Goal: Information Seeking & Learning: Learn about a topic

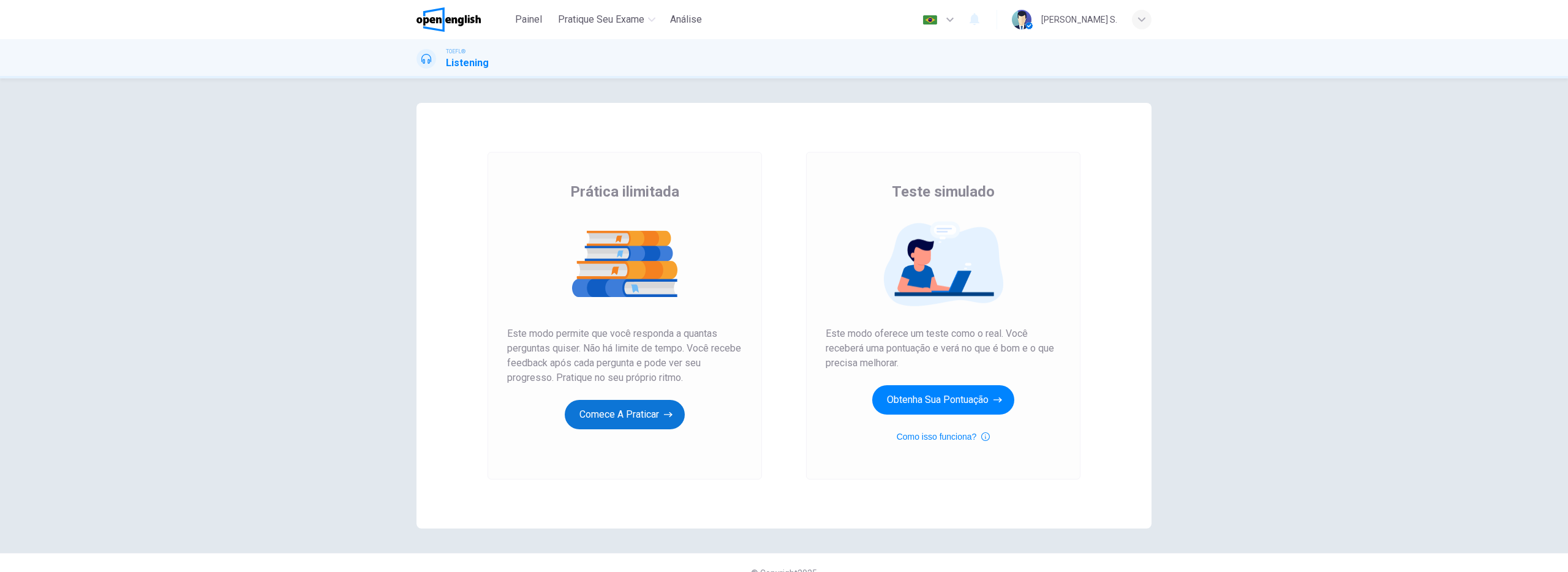
click at [600, 418] on button "Comece a praticar" at bounding box center [624, 414] width 120 height 29
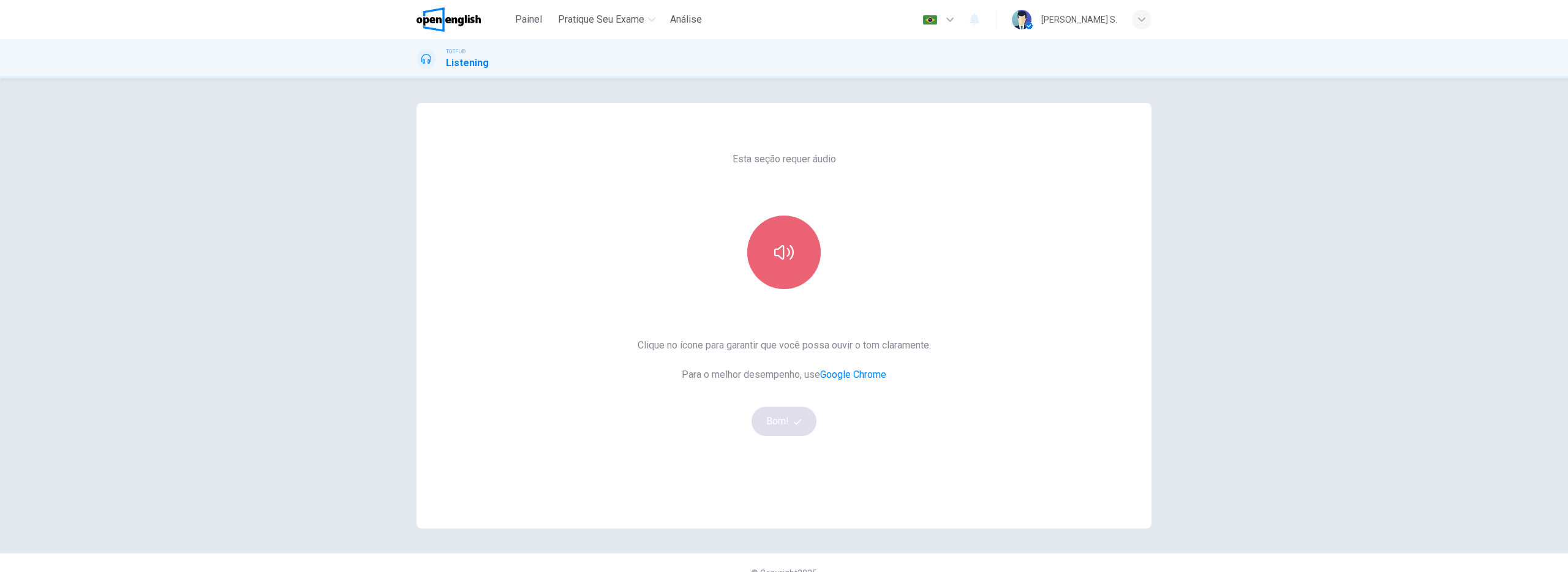
click at [778, 262] on button "button" at bounding box center [784, 252] width 73 height 73
click at [780, 420] on button "Bom!" at bounding box center [784, 421] width 65 height 29
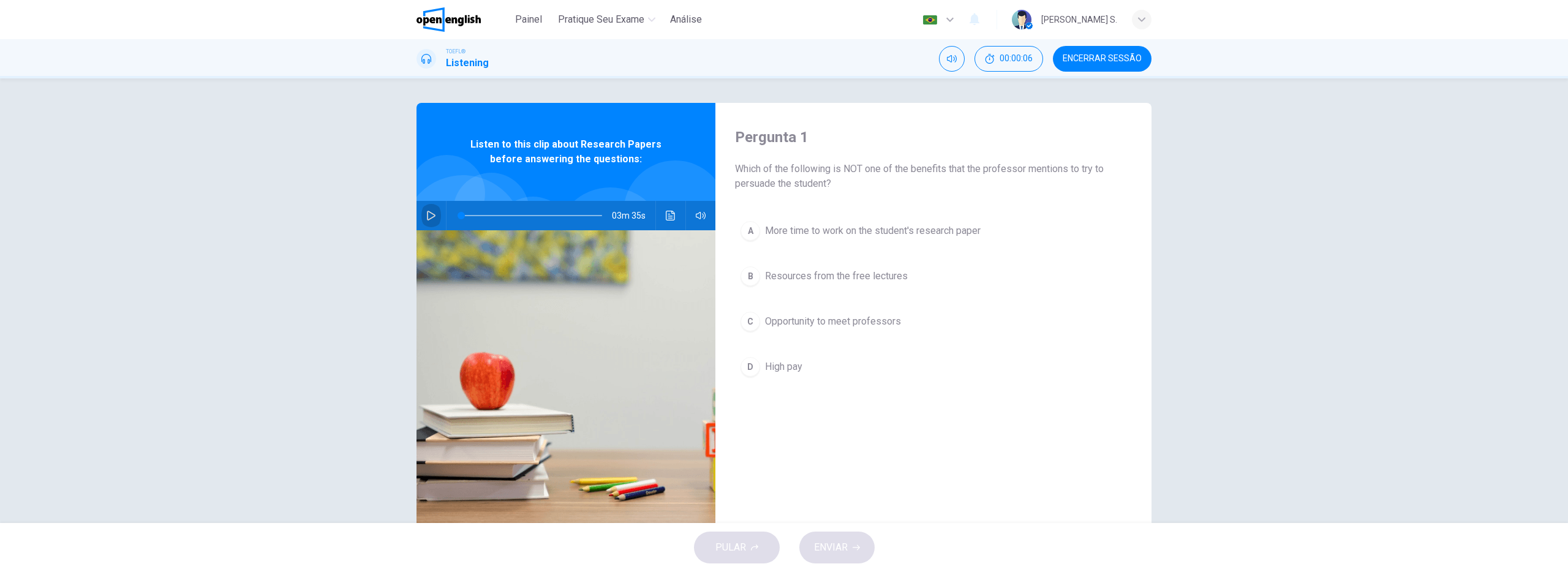
click at [433, 218] on icon "button" at bounding box center [431, 215] width 10 height 10
click at [433, 218] on icon "button" at bounding box center [431, 215] width 7 height 7
click at [433, 218] on icon "button" at bounding box center [431, 215] width 10 height 10
type input "*"
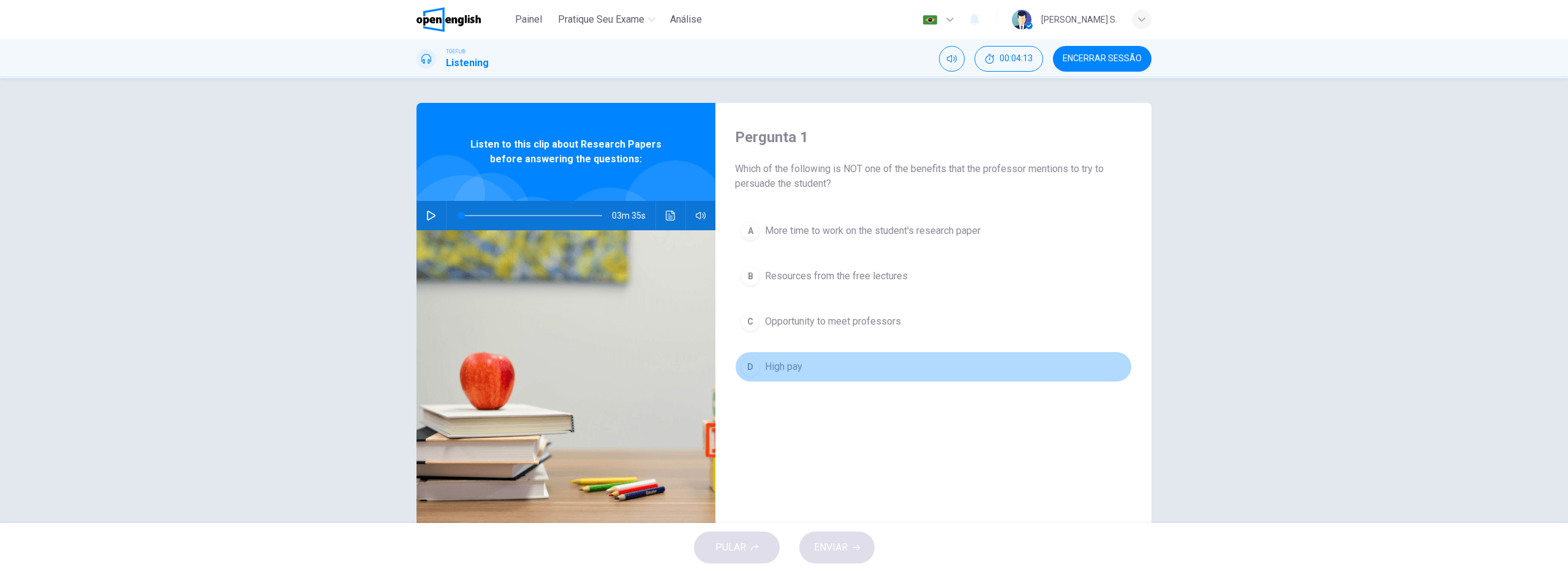
drag, startPoint x: 792, startPoint y: 366, endPoint x: 830, endPoint y: 366, distance: 38.0
click at [791, 366] on span "High pay" at bounding box center [783, 366] width 37 height 14
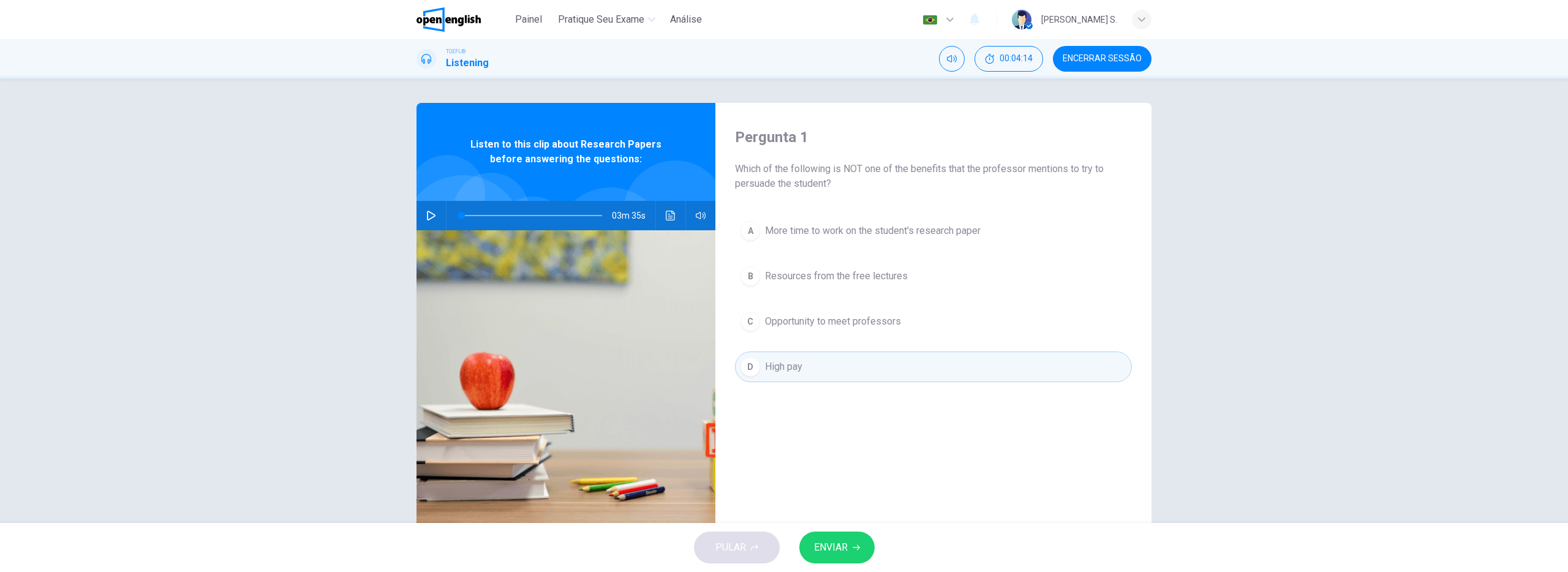
click at [835, 549] on span "ENVIAR" at bounding box center [830, 547] width 33 height 17
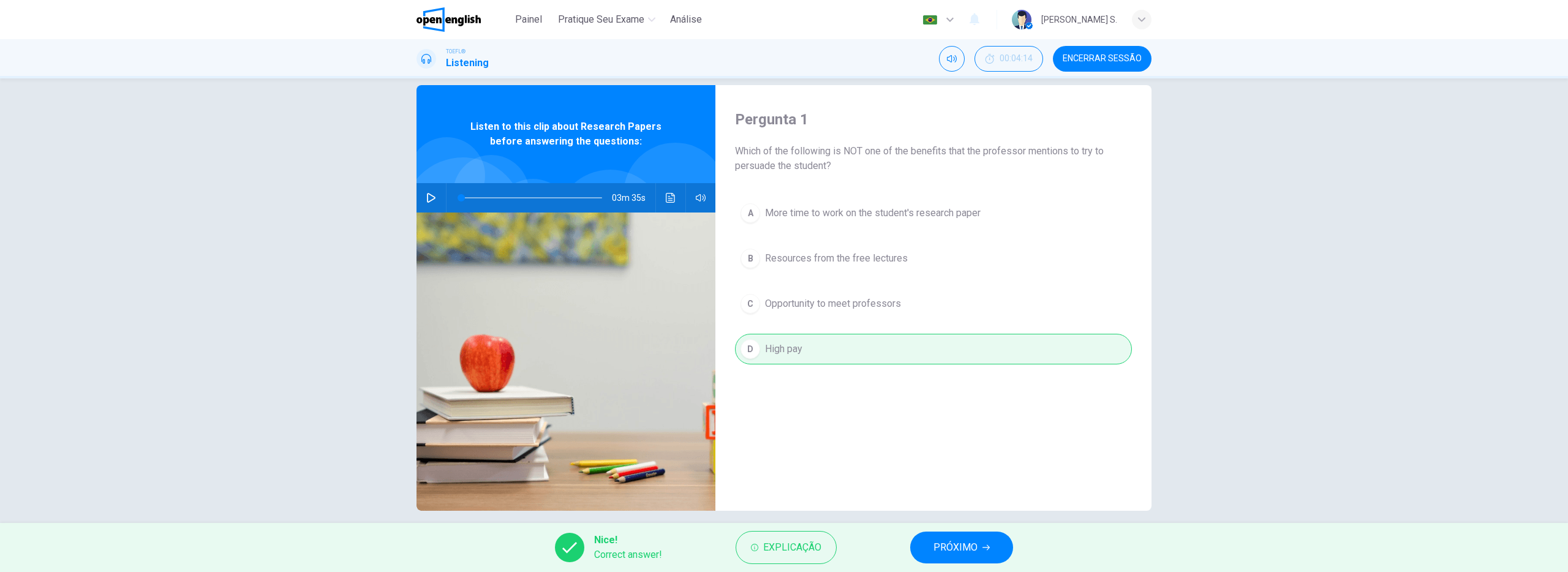
scroll to position [30, 0]
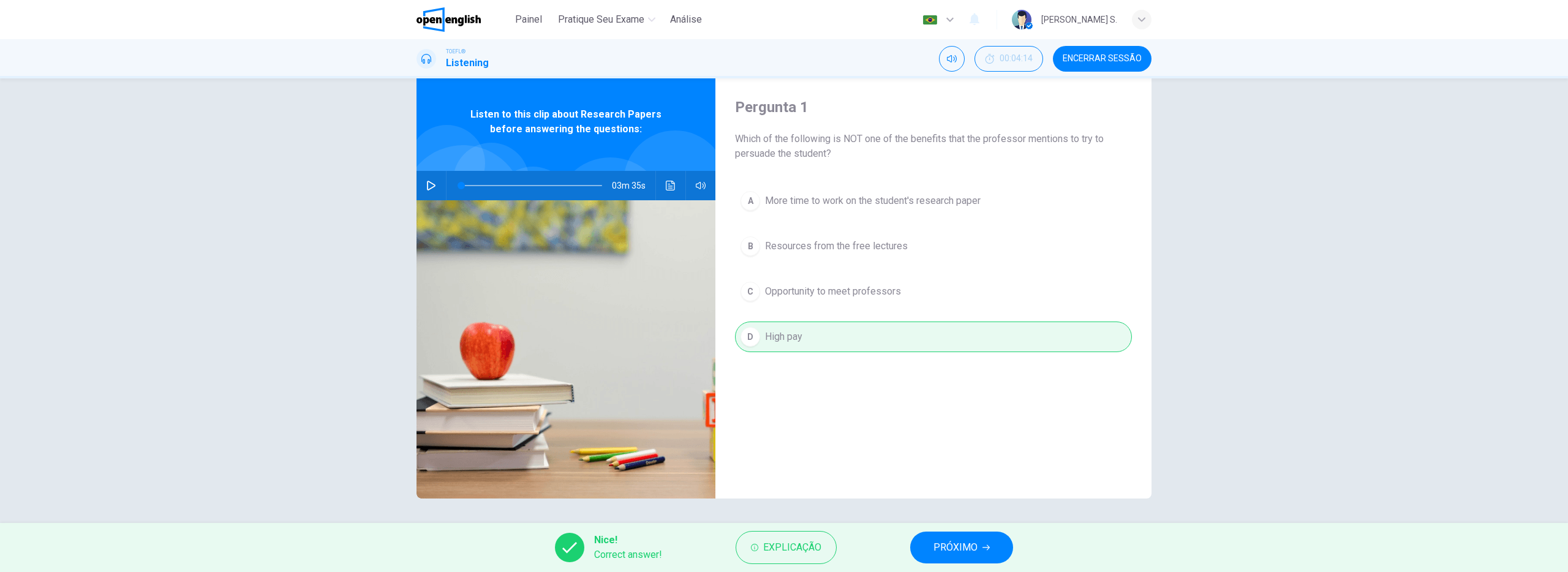
click at [954, 539] on span "PRÓXIMO" at bounding box center [955, 547] width 44 height 17
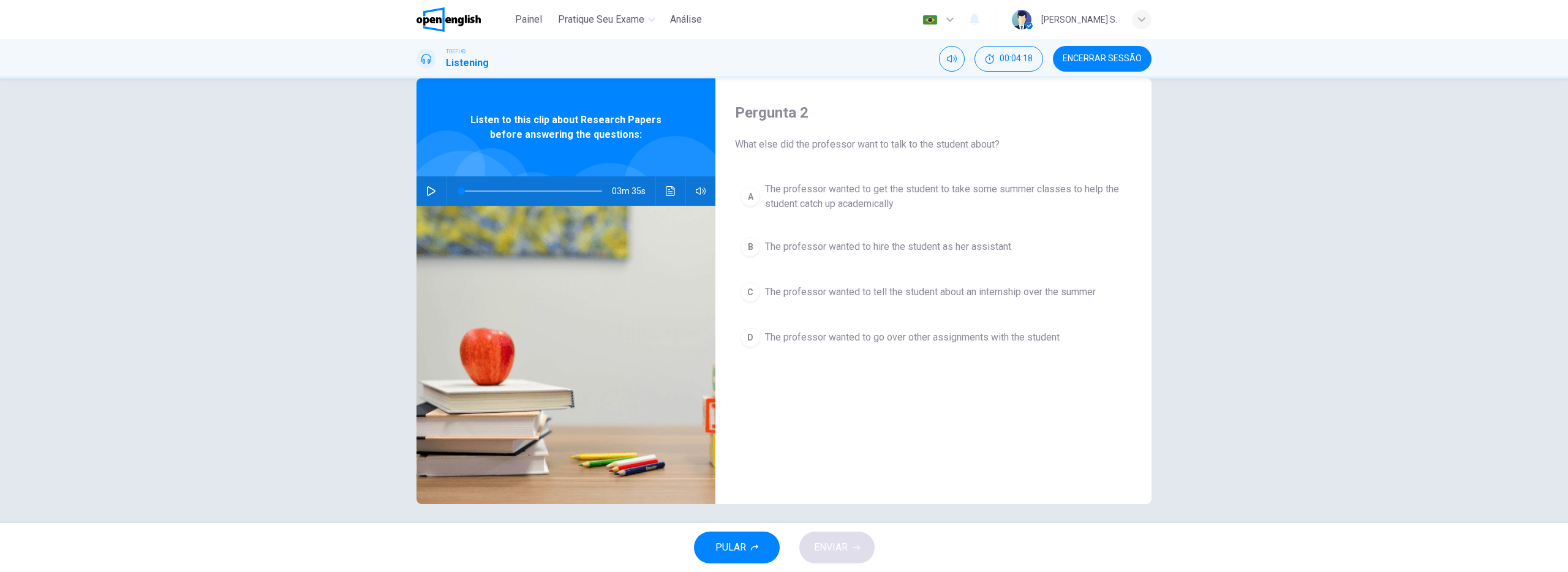
scroll to position [22, 0]
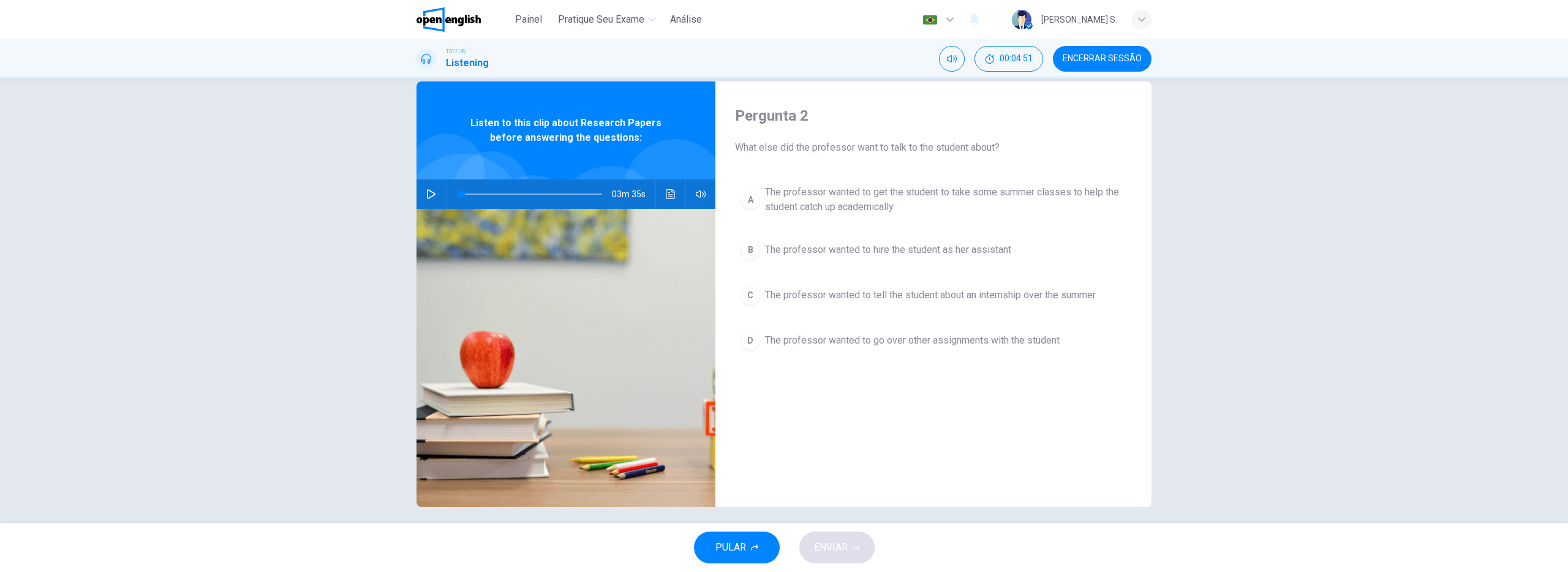
click at [796, 295] on span "The professor wanted to tell the student about an internship over the summer" at bounding box center [930, 295] width 331 height 14
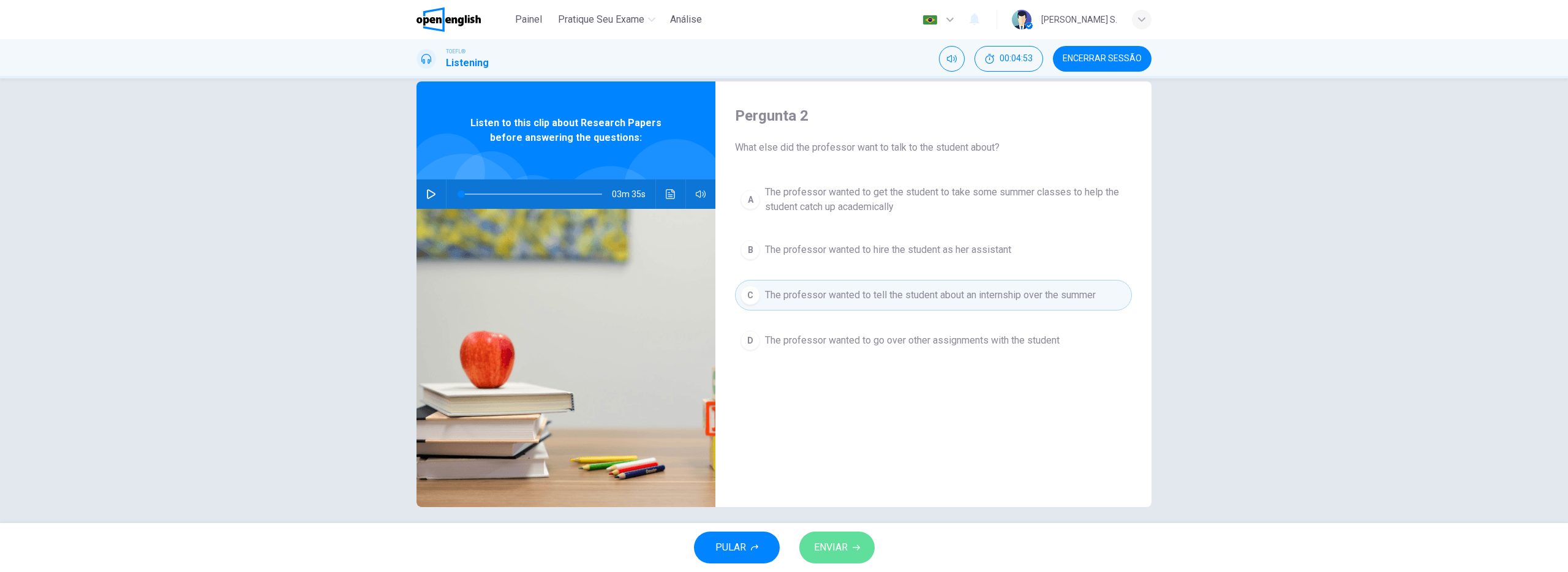
click at [833, 539] on span "ENVIAR" at bounding box center [830, 547] width 33 height 17
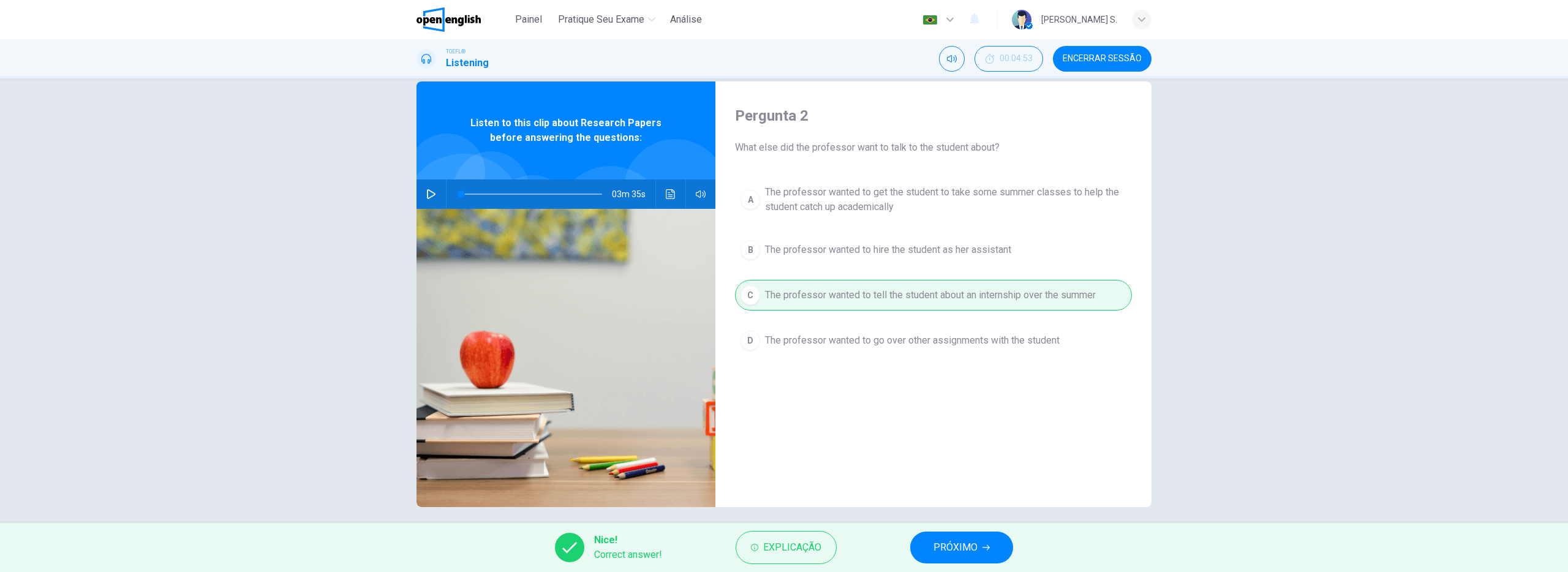
click at [973, 548] on span "PRÓXIMO" at bounding box center [955, 547] width 44 height 17
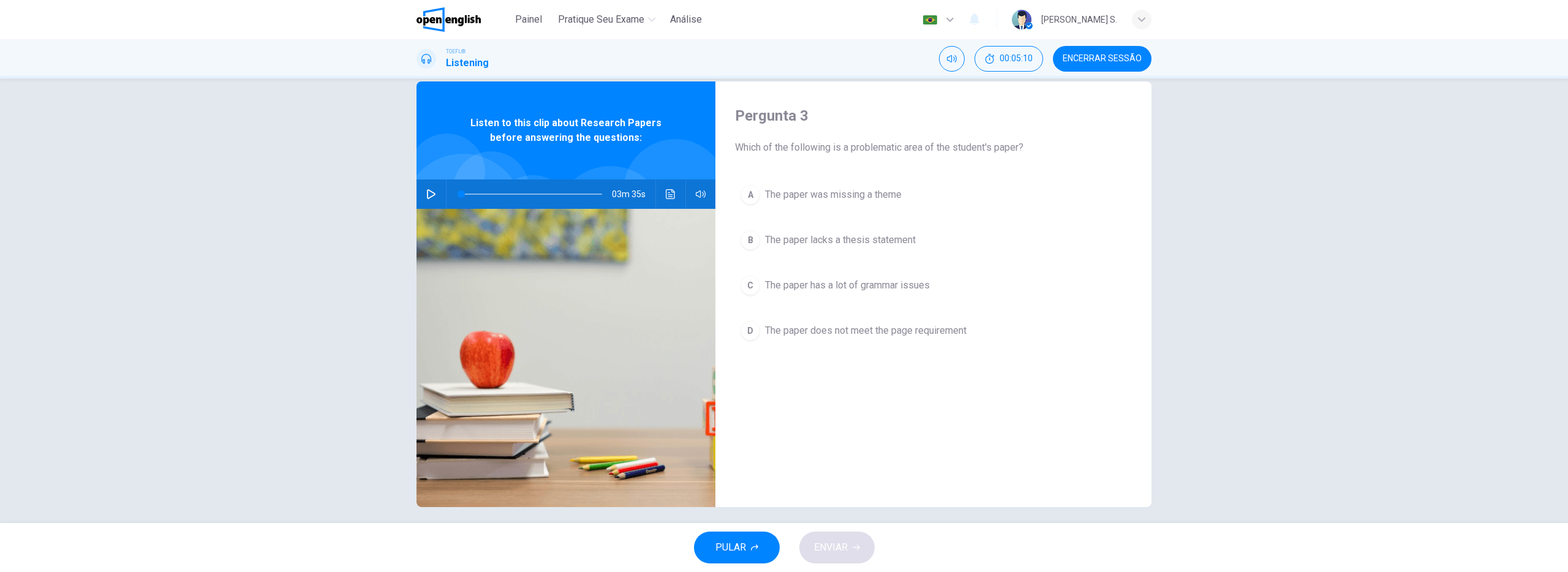
click at [885, 240] on span "The paper lacks a thesis statement" at bounding box center [840, 240] width 151 height 14
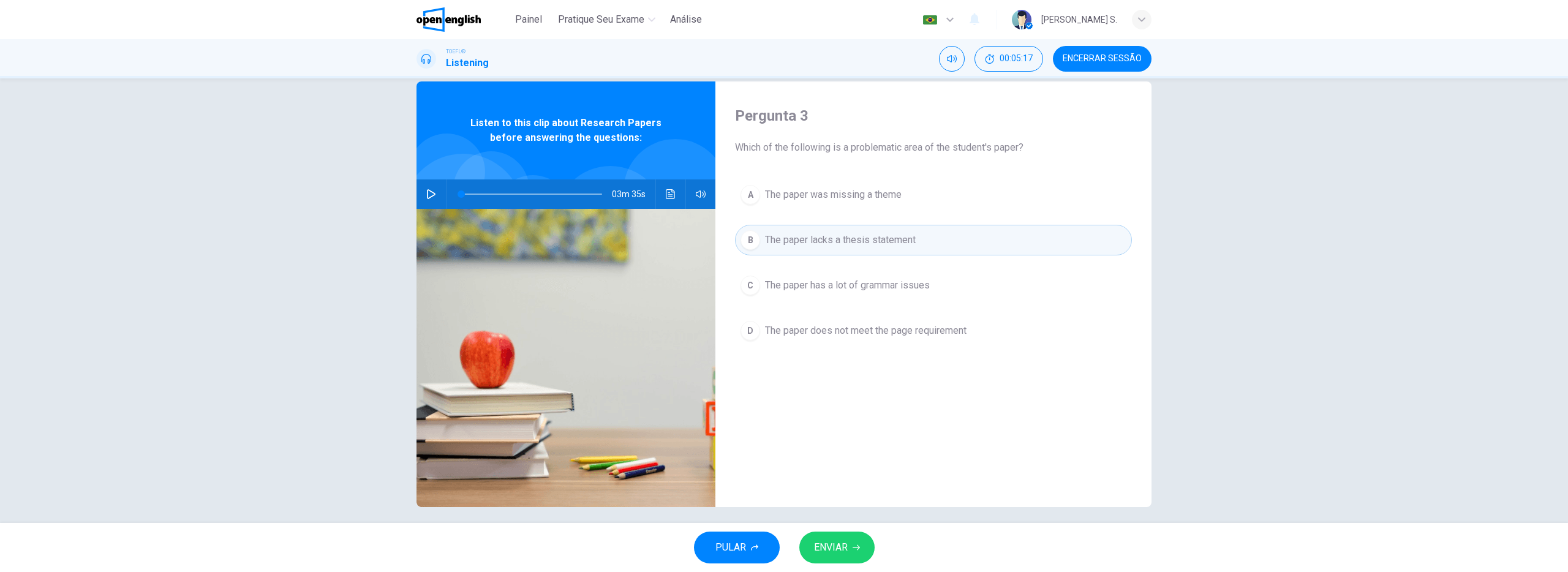
click at [837, 551] on span "ENVIAR" at bounding box center [830, 547] width 33 height 17
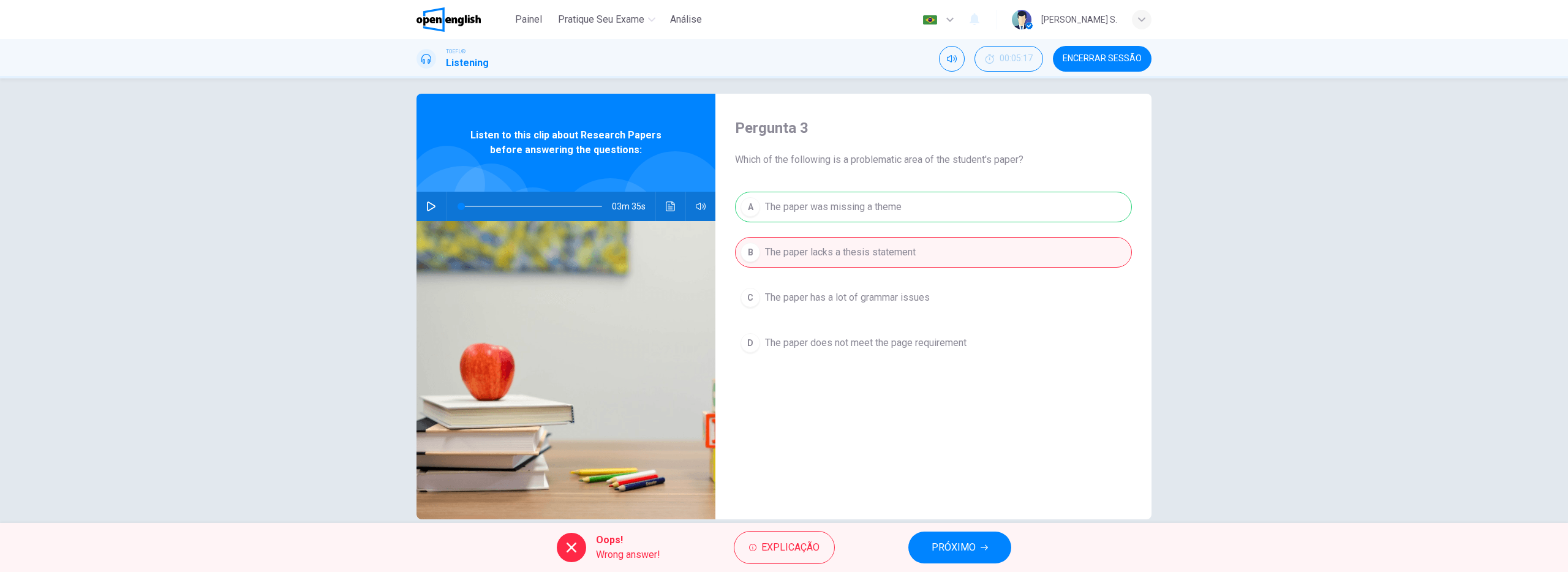
scroll to position [8, 0]
click at [884, 209] on div "A The paper was missing a theme B The paper lacks a thesis statement C The pape…" at bounding box center [934, 289] width 397 height 191
click at [949, 539] on span "PRÓXIMO" at bounding box center [953, 547] width 44 height 17
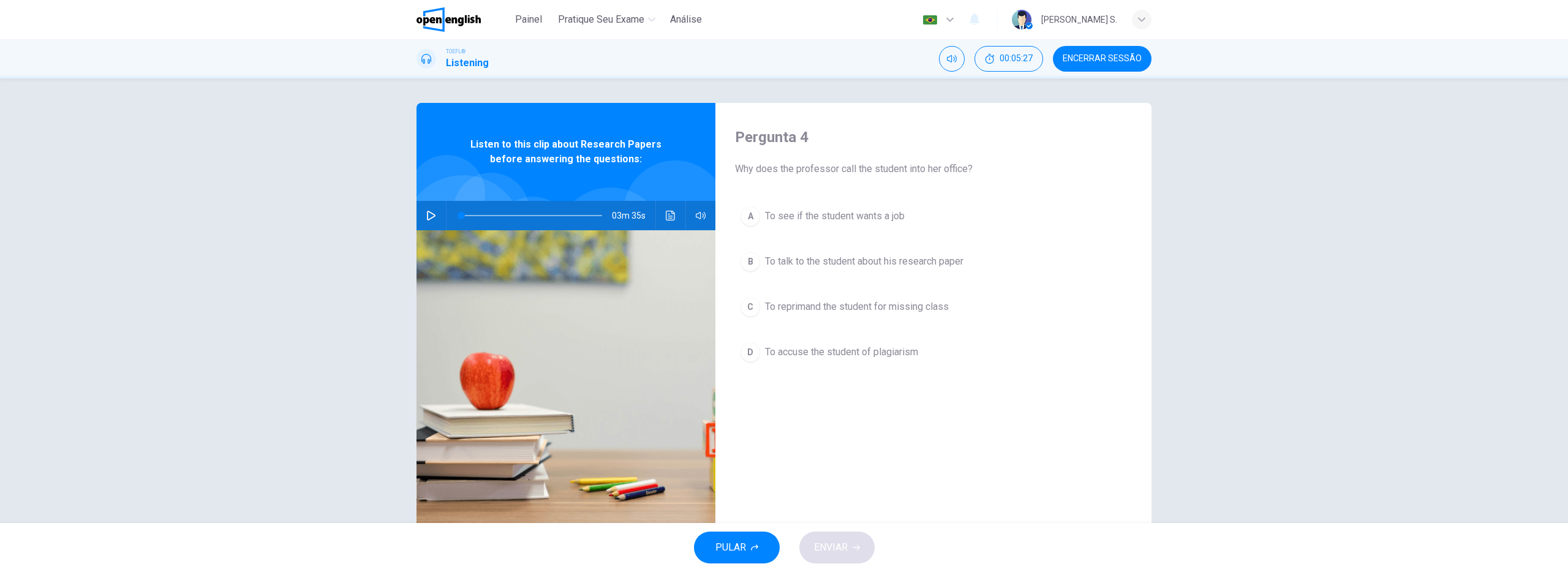
scroll to position [2, 0]
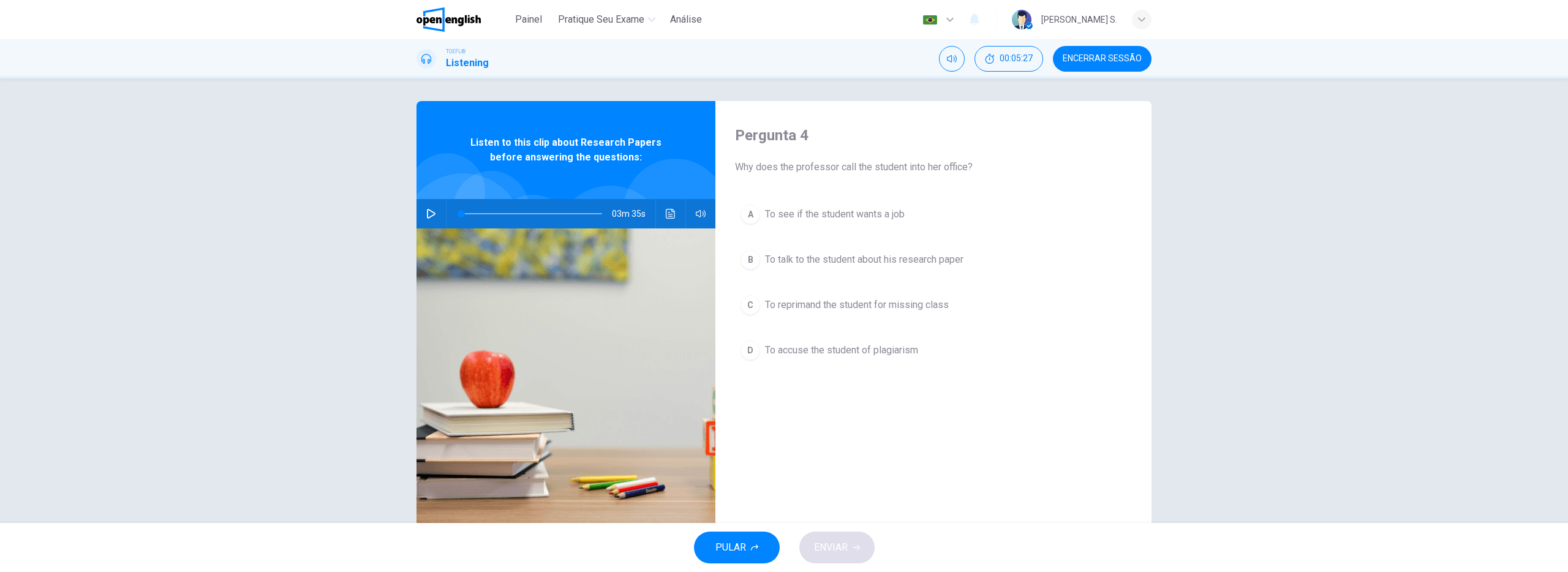
click at [944, 264] on span "To talk to the student about his research paper" at bounding box center [864, 259] width 198 height 14
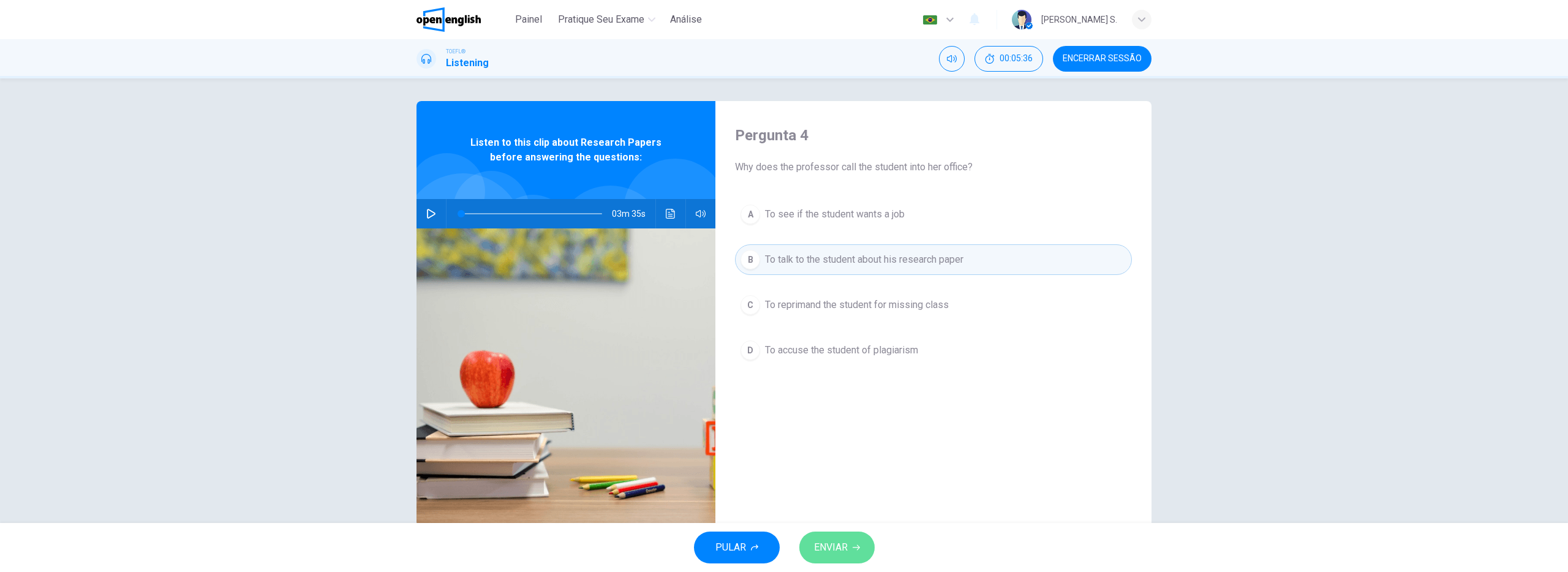
click at [830, 539] on span "ENVIAR" at bounding box center [830, 547] width 33 height 17
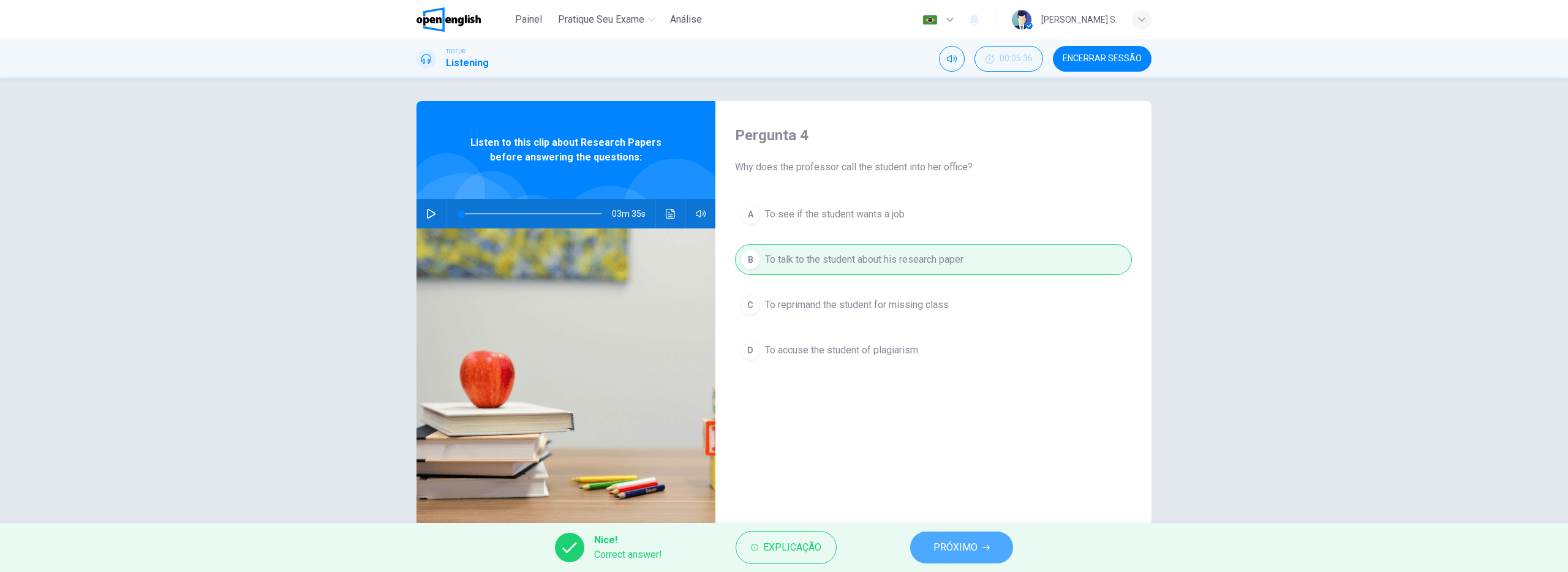
click at [938, 540] on span "PRÓXIMO" at bounding box center [955, 547] width 44 height 17
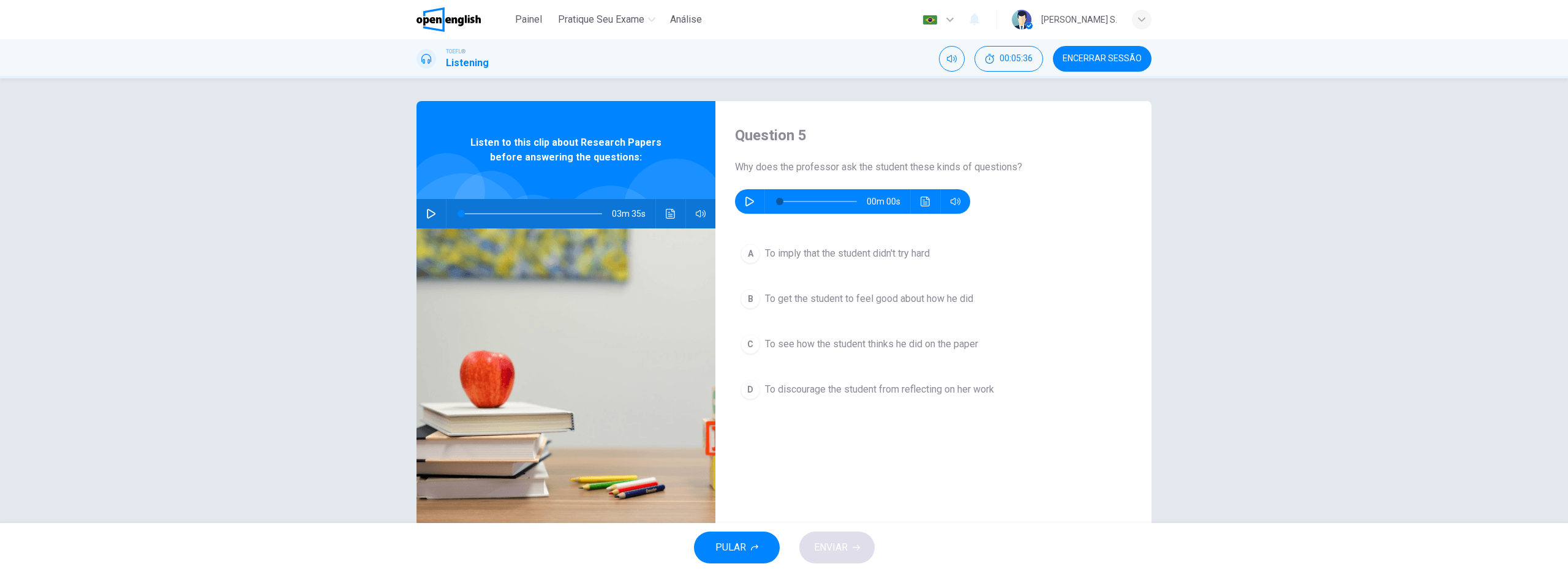
scroll to position [0, 0]
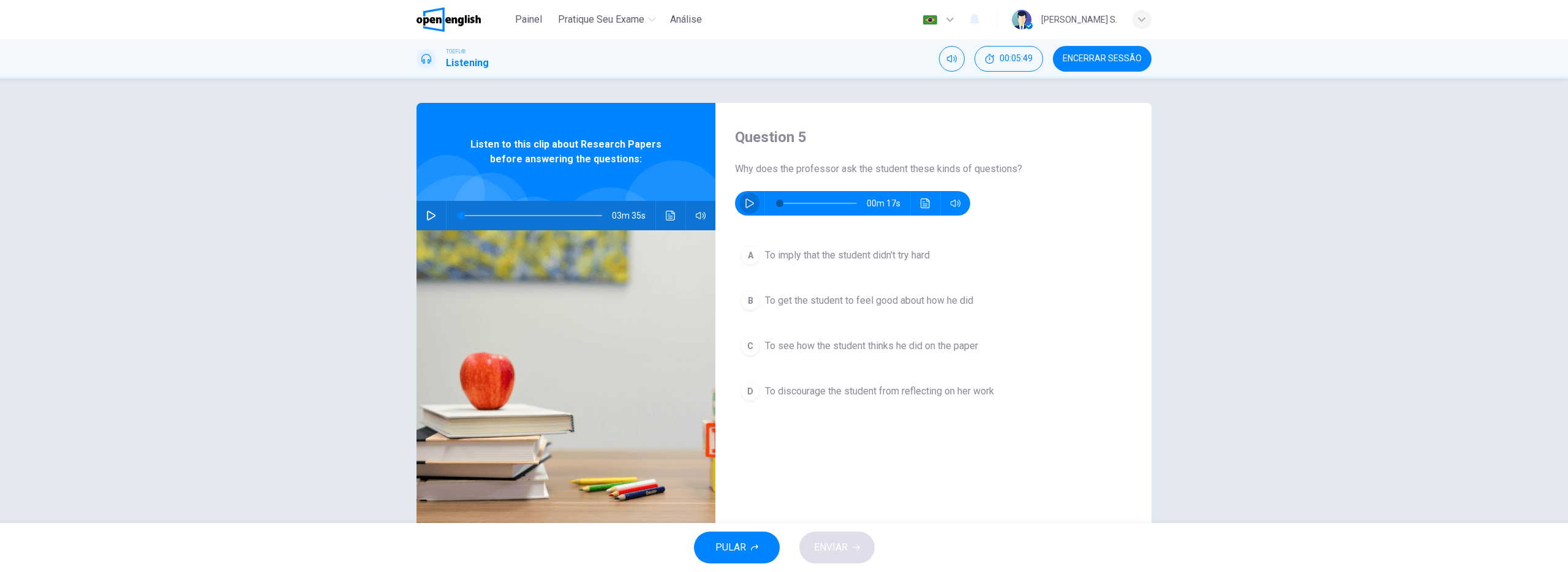
click at [747, 204] on icon "button" at bounding box center [750, 203] width 10 height 10
type input "*"
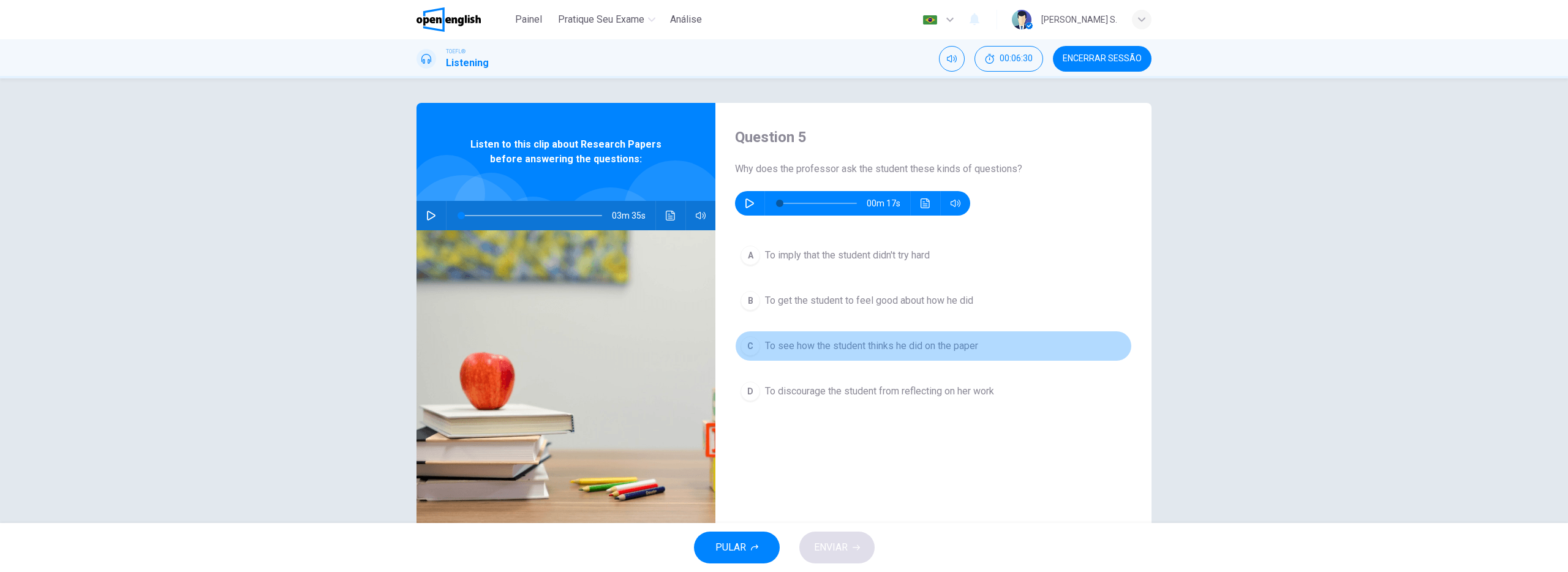
click at [951, 348] on span "To see how the student thinks he did on the paper" at bounding box center [871, 346] width 213 height 14
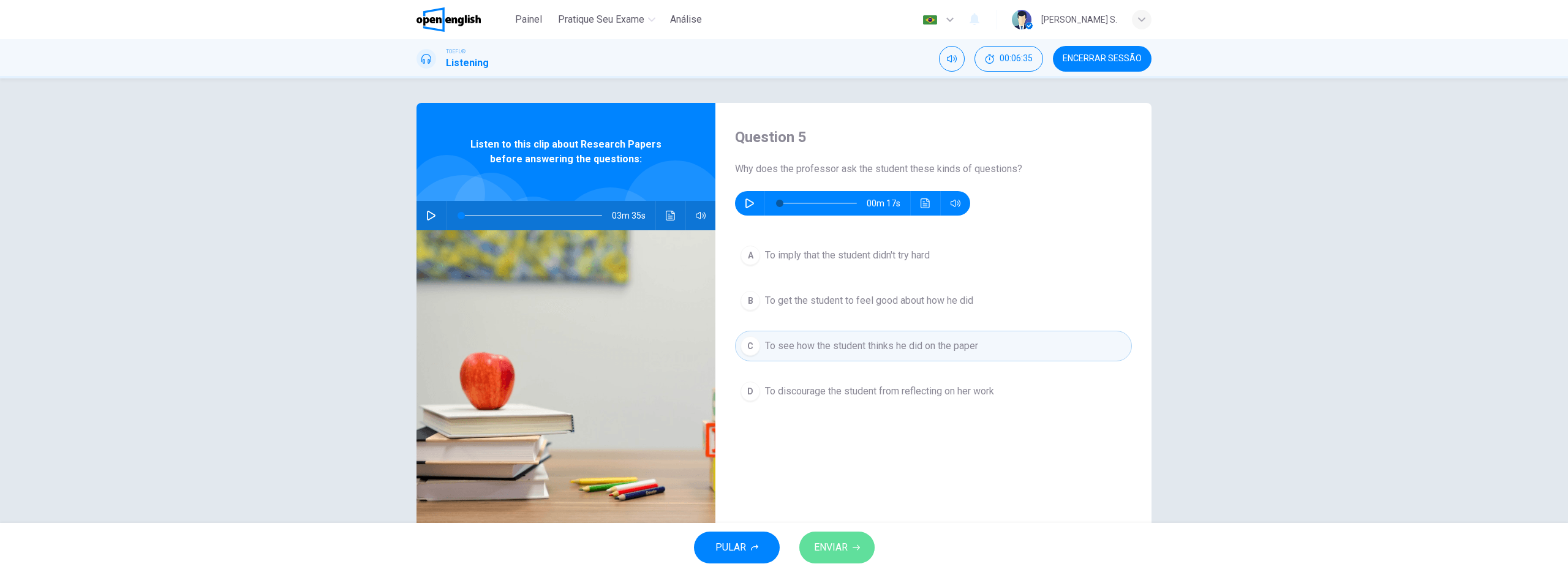
click at [835, 543] on span "ENVIAR" at bounding box center [830, 547] width 33 height 17
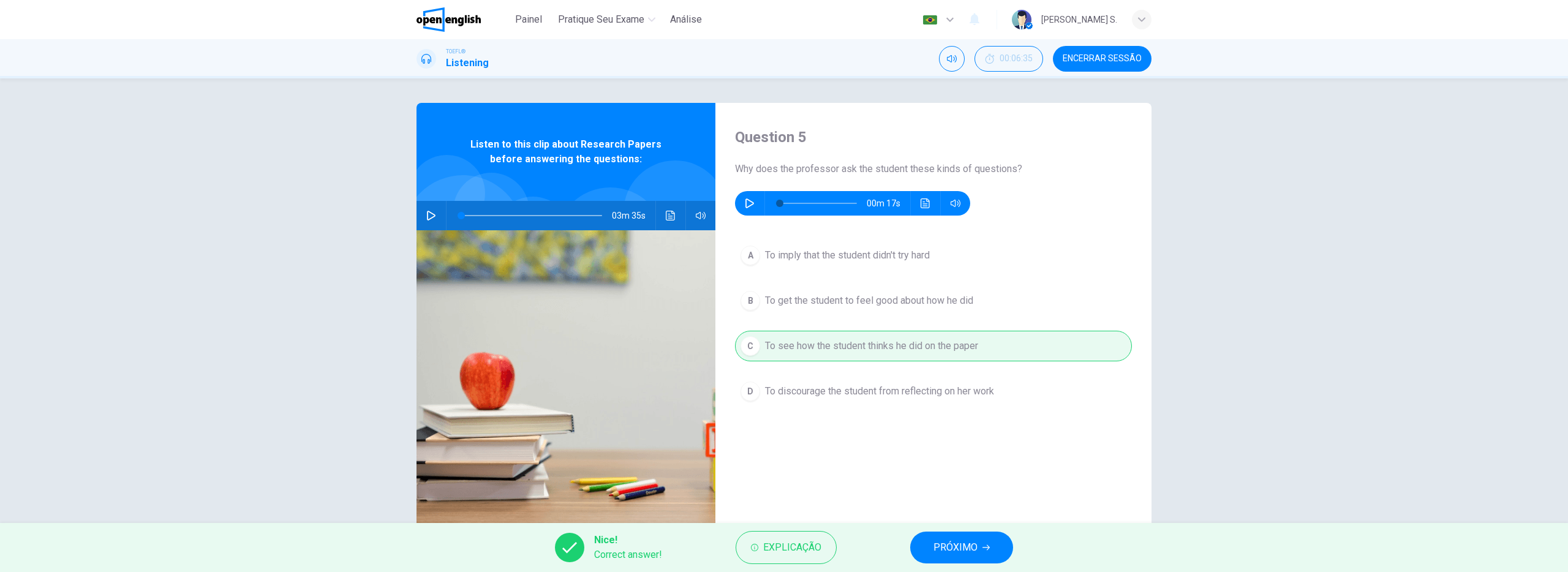
click at [939, 544] on span "PRÓXIMO" at bounding box center [955, 547] width 44 height 17
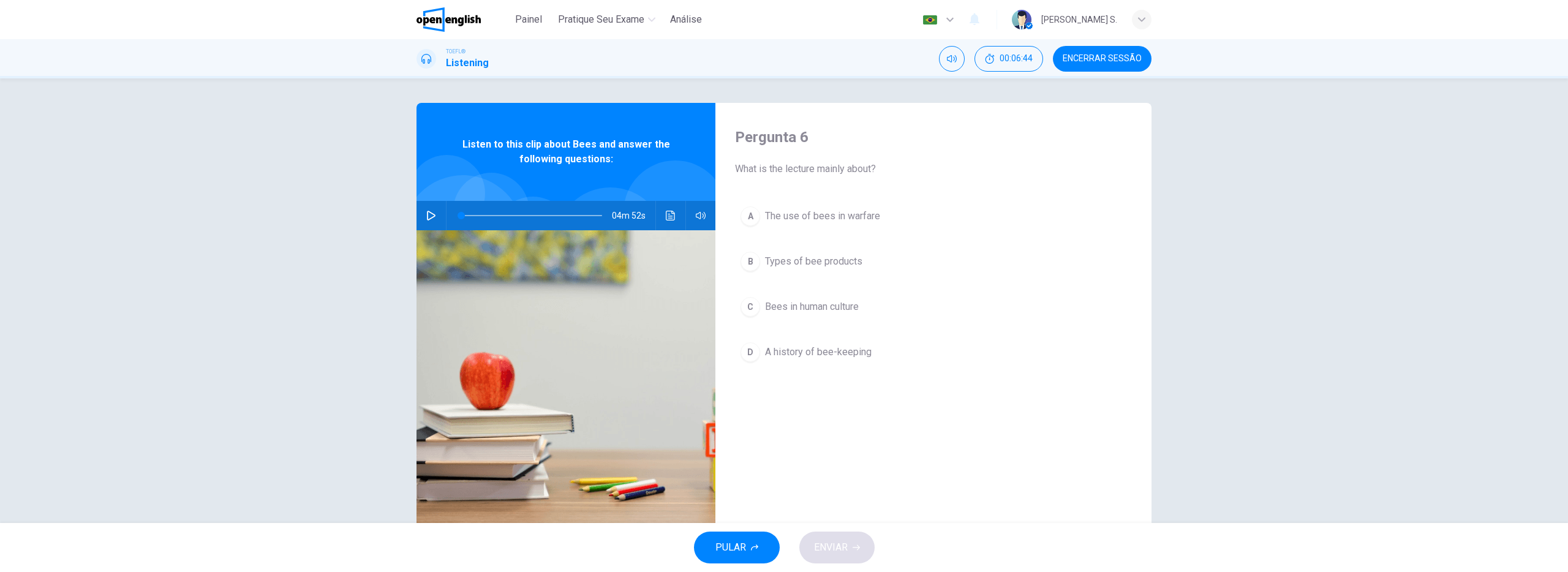
click at [431, 213] on icon "button" at bounding box center [431, 215] width 10 height 10
click at [433, 218] on icon "button" at bounding box center [431, 215] width 7 height 7
type input "**"
click at [1091, 62] on span "Encerrar Sessão" at bounding box center [1102, 58] width 79 height 10
